Goal: Transaction & Acquisition: Book appointment/travel/reservation

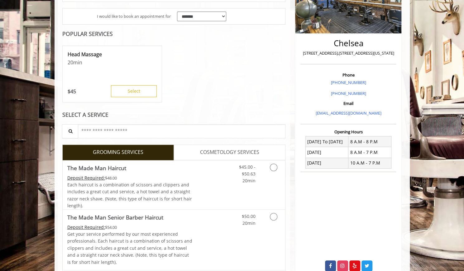
scroll to position [118, 0]
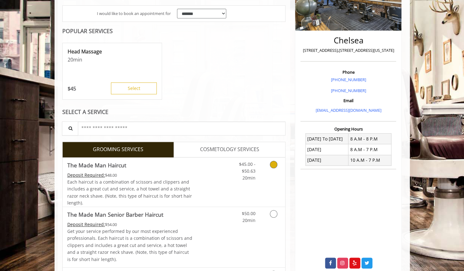
click at [276, 164] on icon "Grooming services" at bounding box center [273, 163] width 7 height 7
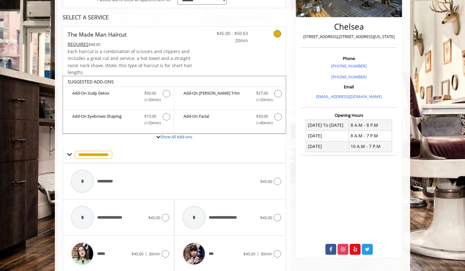
scroll to position [207, 0]
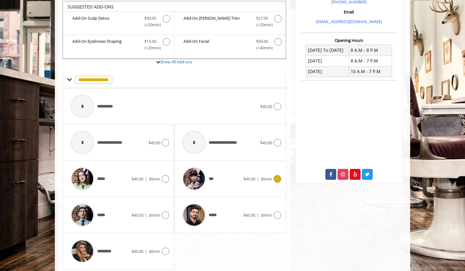
click at [279, 178] on icon at bounding box center [277, 178] width 7 height 7
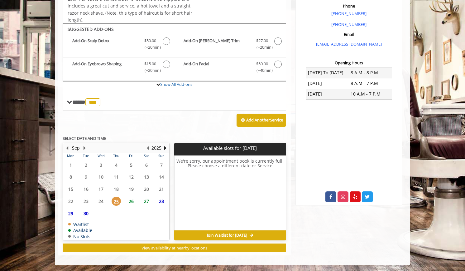
scroll to position [183, 0]
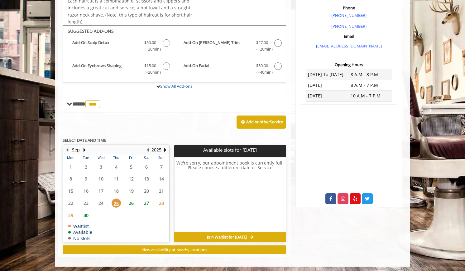
click at [132, 204] on span "26" at bounding box center [131, 202] width 9 height 9
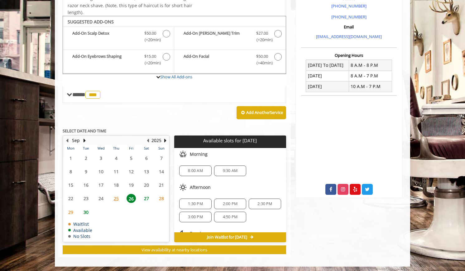
scroll to position [27, 0]
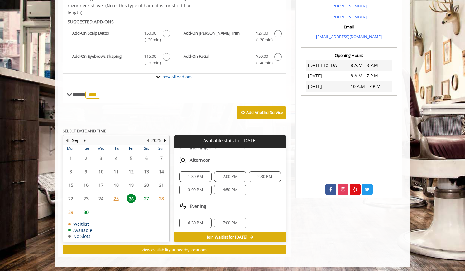
click at [201, 220] on span "6:30 PM" at bounding box center [195, 222] width 15 height 5
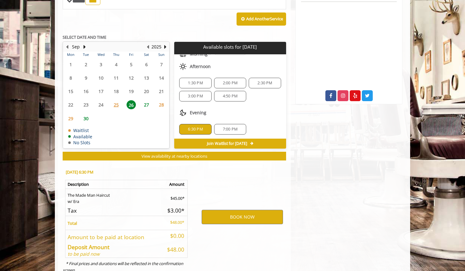
scroll to position [304, 0]
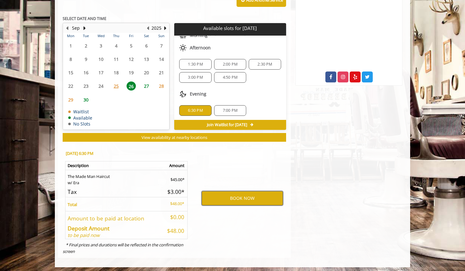
click at [226, 198] on button "BOOK NOW" at bounding box center [242, 198] width 81 height 14
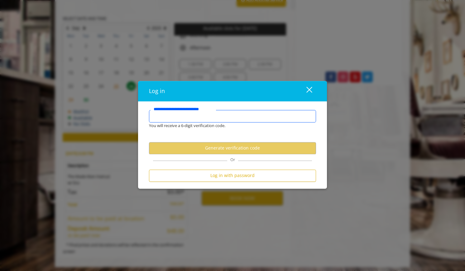
click at [222, 114] on input "**********" at bounding box center [232, 116] width 167 height 12
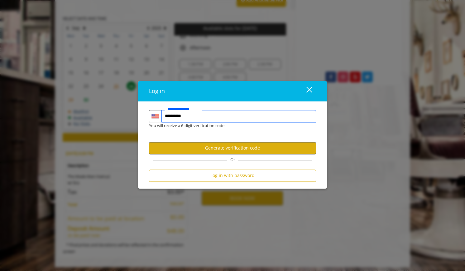
type input "**********"
click at [211, 151] on button "Generate verification code" at bounding box center [232, 148] width 167 height 12
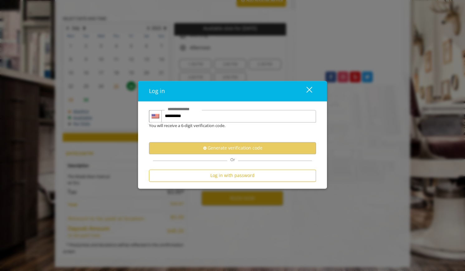
scroll to position [0, 0]
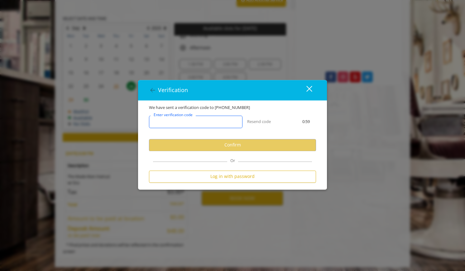
click at [210, 126] on input "Enter verification code" at bounding box center [195, 121] width 93 height 12
type input "*"
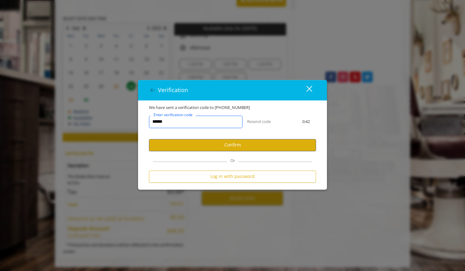
type input "******"
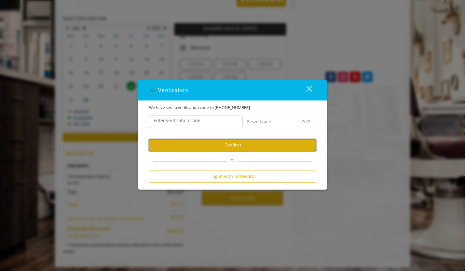
click at [220, 145] on button "Confirm" at bounding box center [232, 145] width 167 height 12
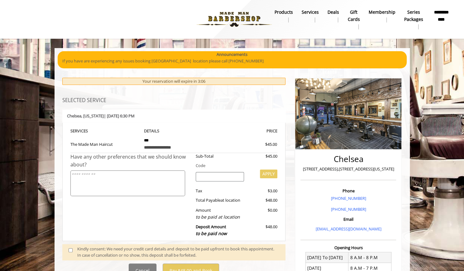
click at [106, 86] on div "**********" at bounding box center [173, 177] width 223 height 199
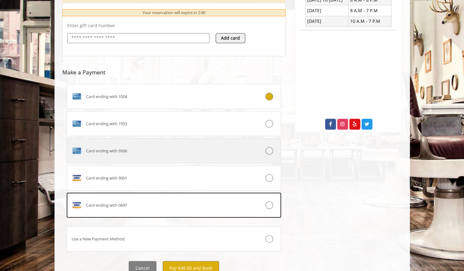
scroll to position [258, 0]
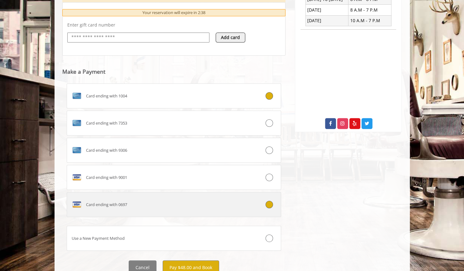
click at [268, 207] on icon at bounding box center [269, 203] width 7 height 7
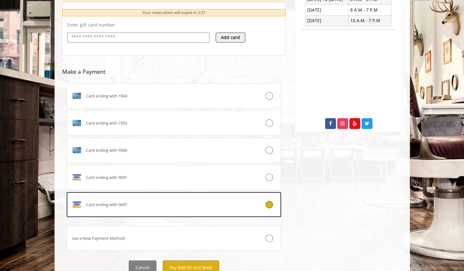
scroll to position [282, 0]
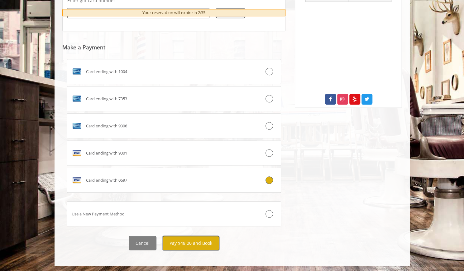
click at [206, 241] on button "Pay $48.00 and Book" at bounding box center [191, 243] width 56 height 14
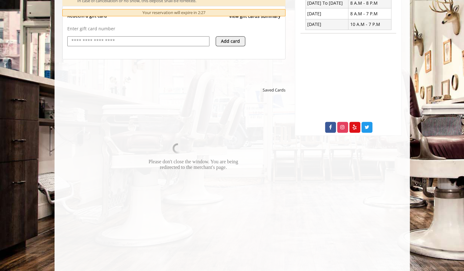
scroll to position [257, 0]
